Goal: Information Seeking & Learning: Check status

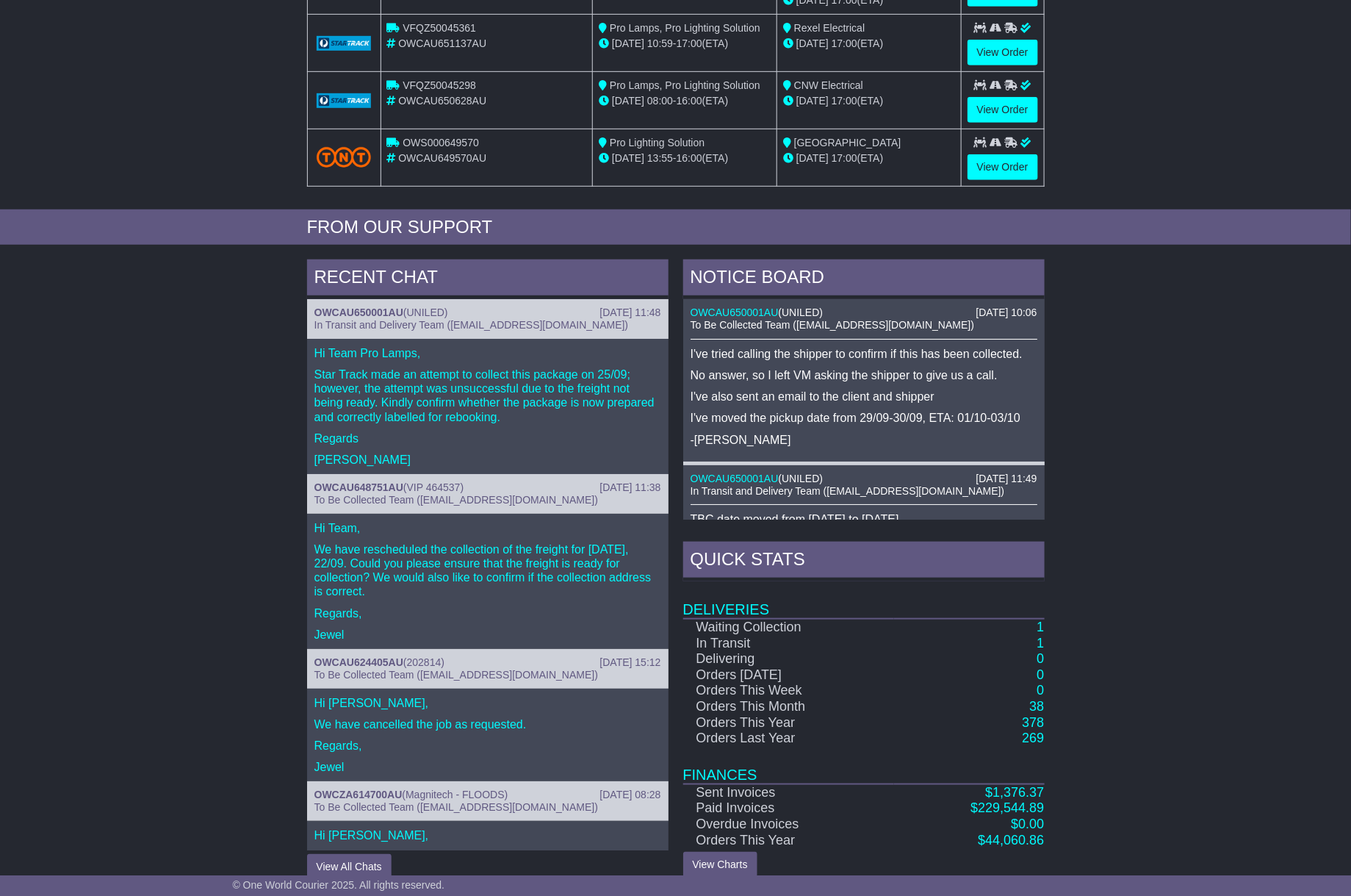
scroll to position [391, 0]
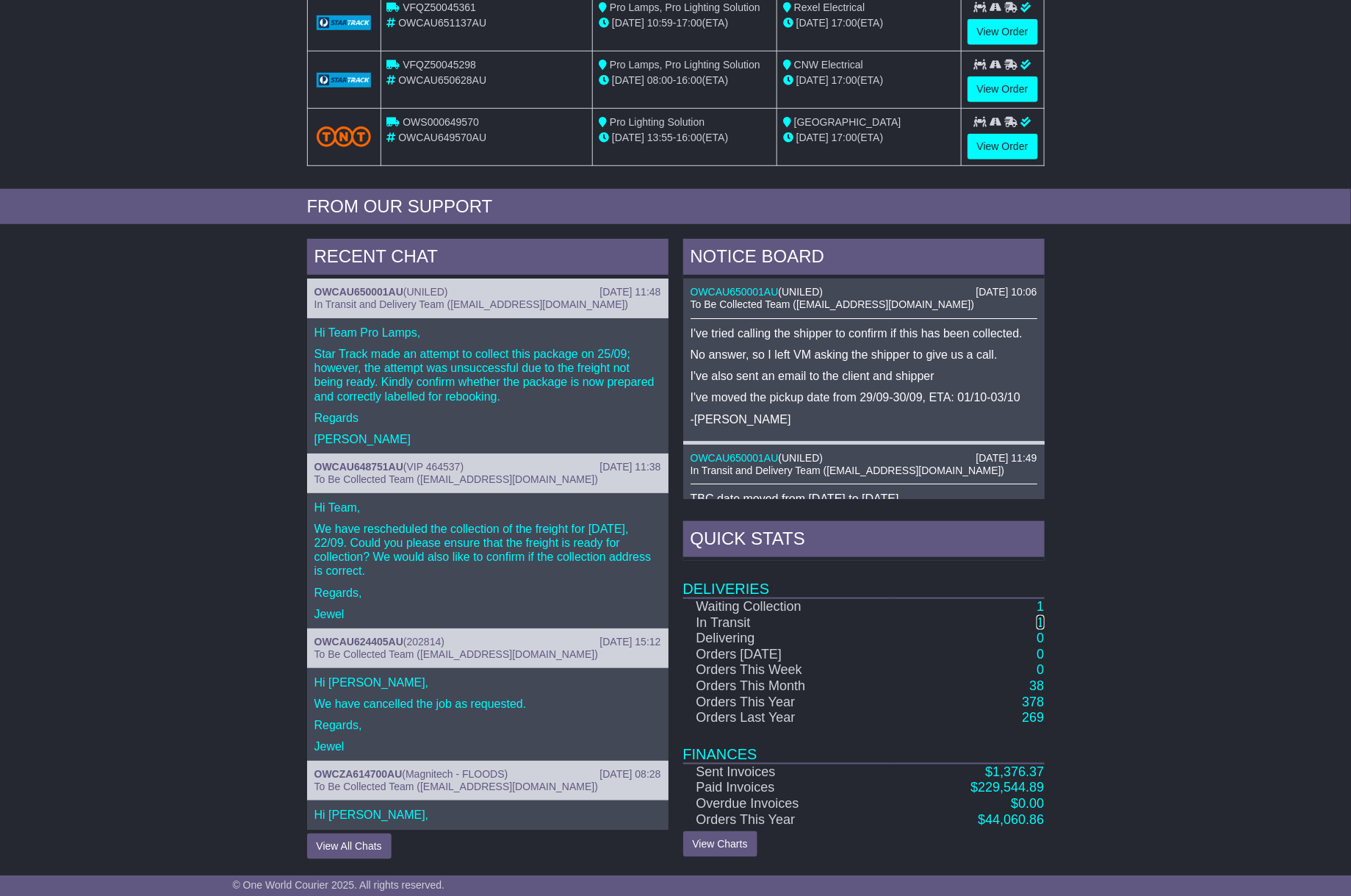
click at [1042, 626] on link "1" at bounding box center [1041, 622] width 7 height 15
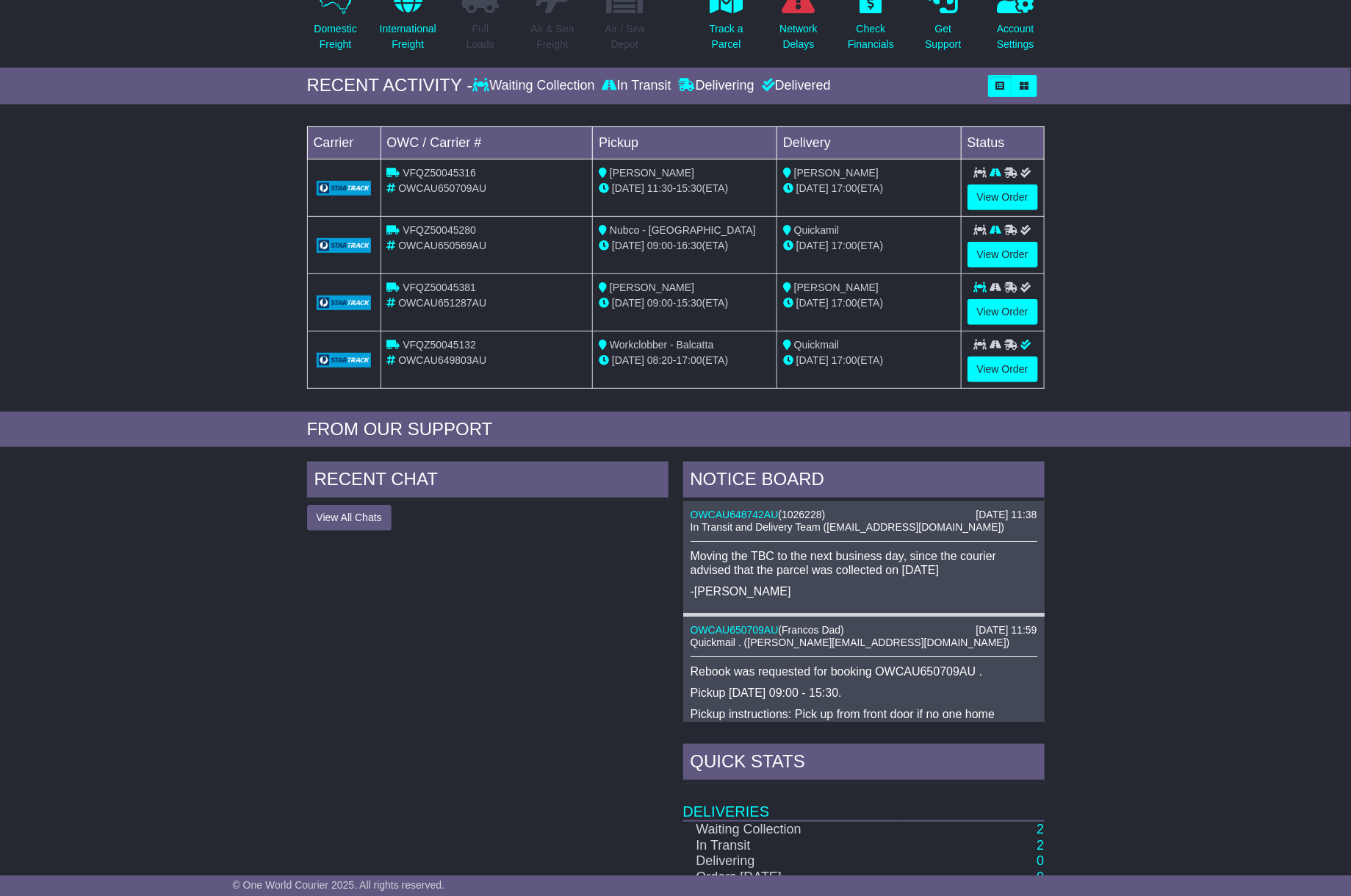
scroll to position [331, 0]
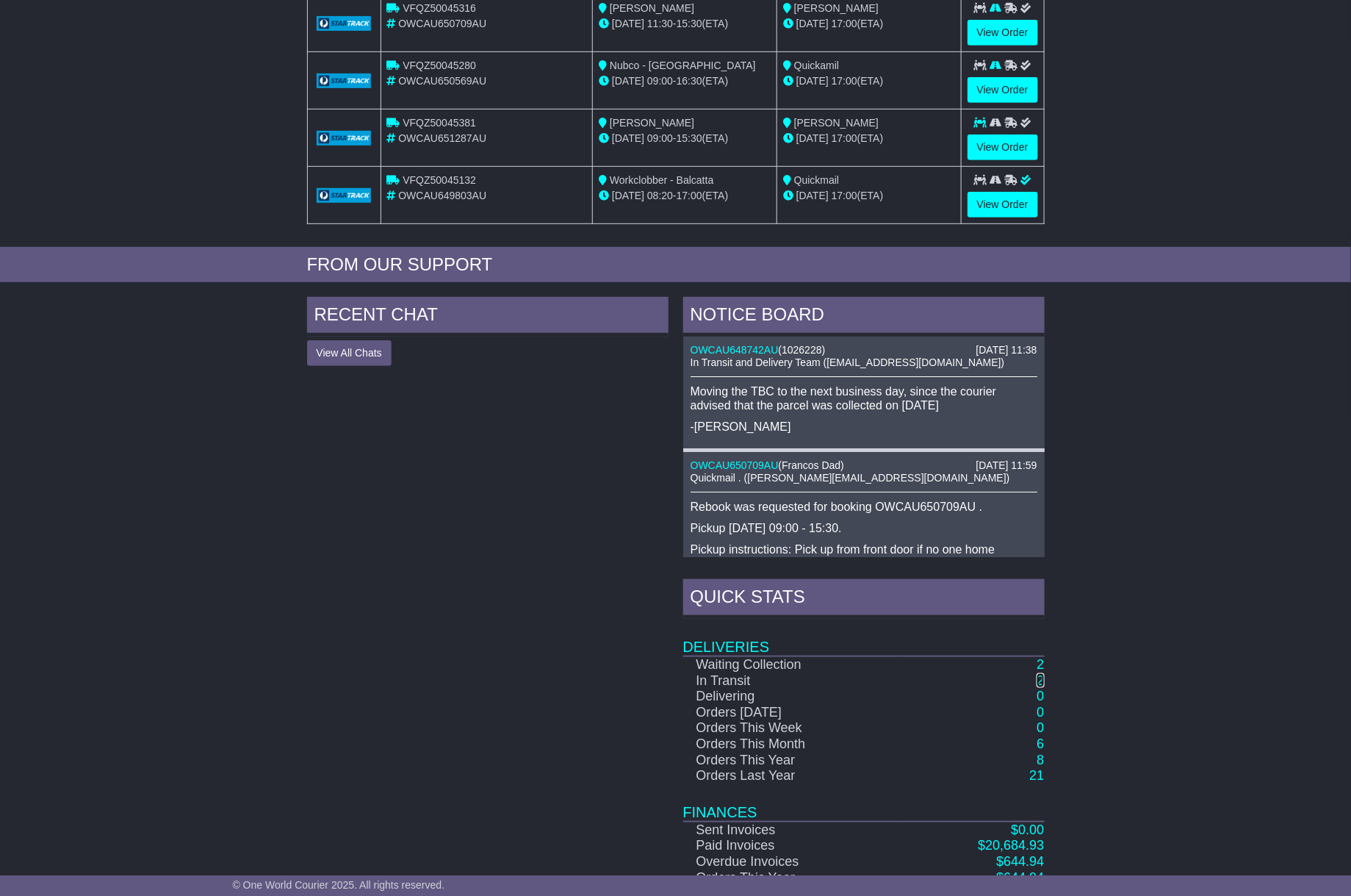
click at [1042, 680] on link "2" at bounding box center [1041, 680] width 7 height 15
